Goal: Task Accomplishment & Management: Use online tool/utility

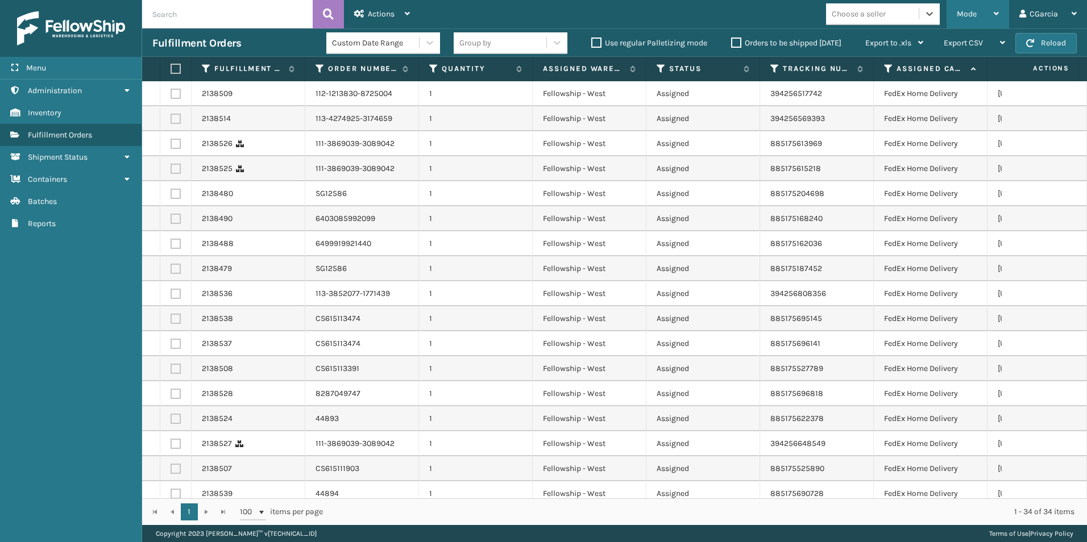
click at [957, 17] on div "Mode" at bounding box center [978, 14] width 42 height 28
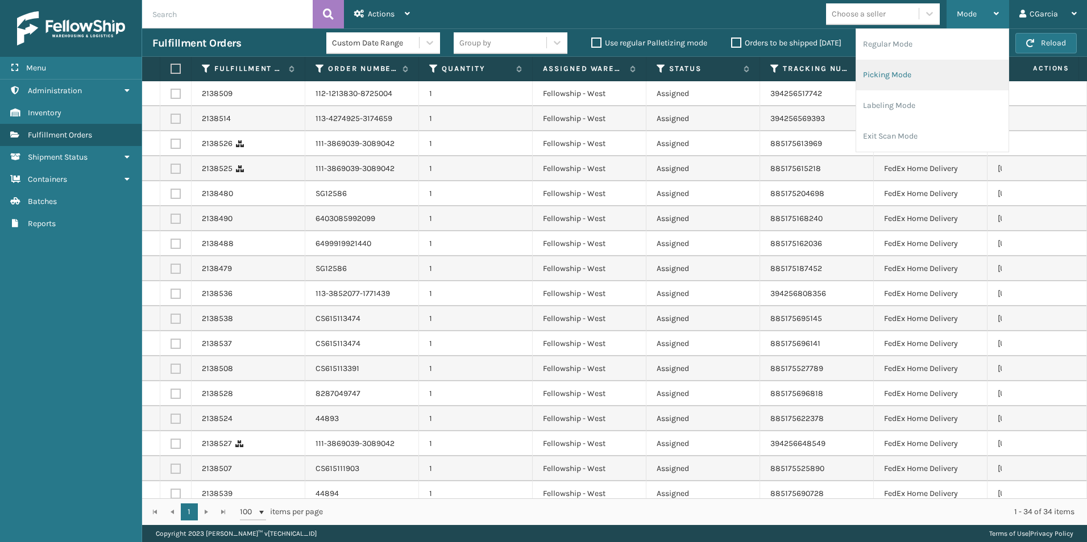
click at [886, 69] on li "Picking Mode" at bounding box center [932, 75] width 152 height 31
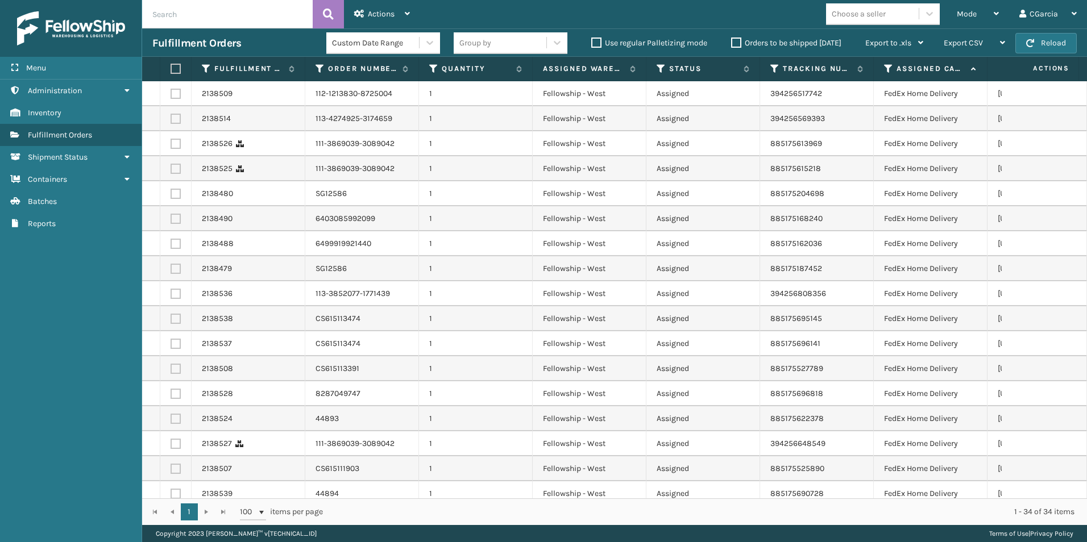
click at [866, 14] on div "Choose a seller" at bounding box center [859, 14] width 54 height 12
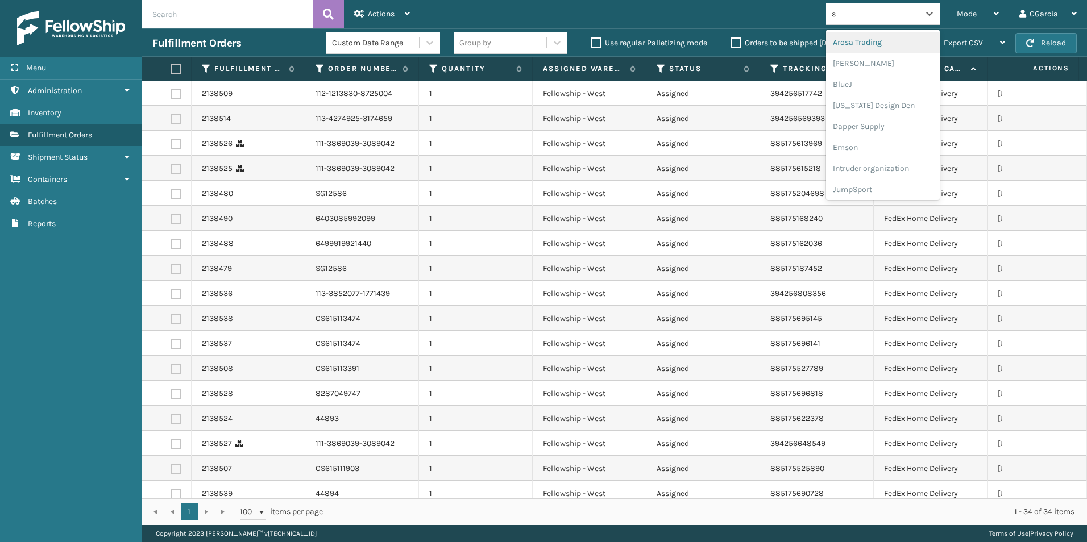
type input "sl"
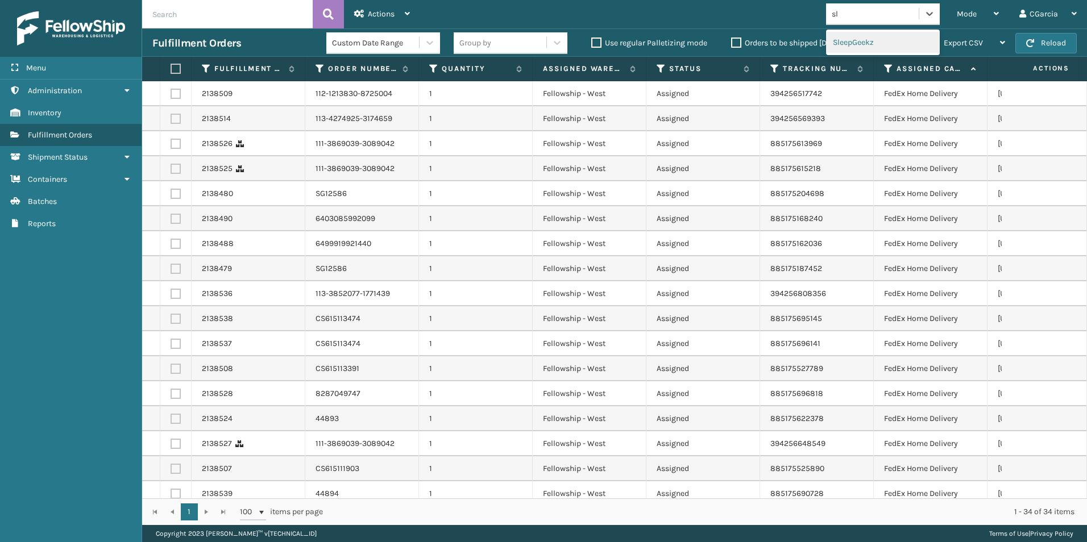
click at [849, 40] on div "SleepGeekz" at bounding box center [883, 42] width 114 height 21
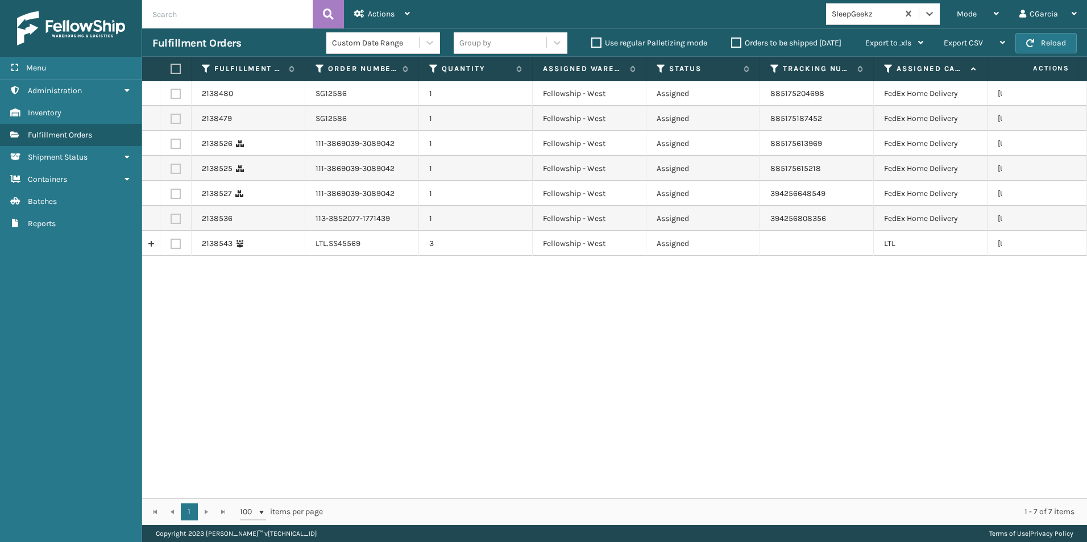
click at [175, 244] on label at bounding box center [176, 244] width 10 height 10
click at [171, 244] on input "checkbox" at bounding box center [171, 242] width 1 height 7
checkbox input "true"
click at [400, 14] on div "Actions" at bounding box center [382, 14] width 56 height 28
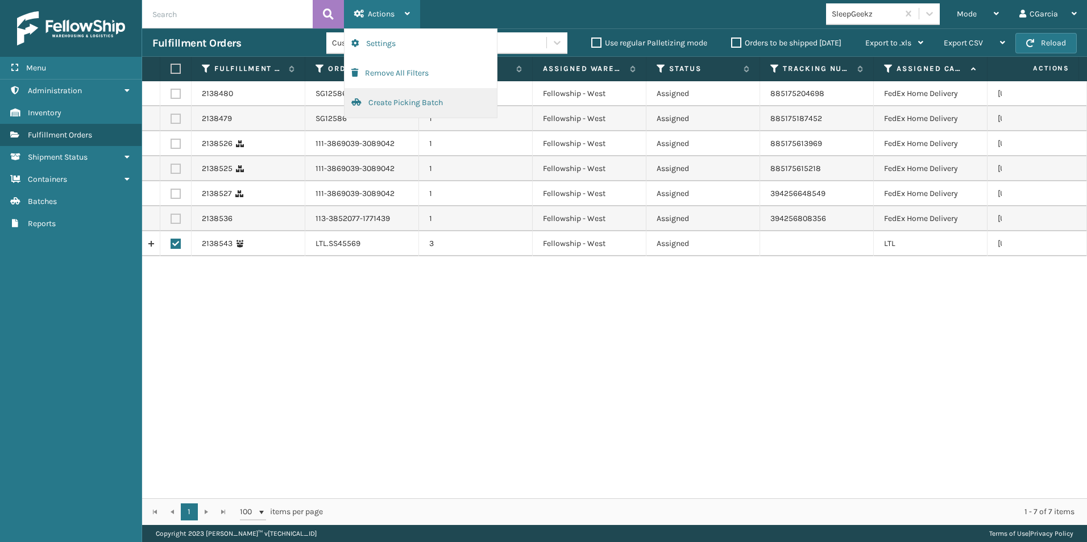
click at [371, 108] on button "Create Picking Batch" at bounding box center [421, 103] width 152 height 30
